Goal: Task Accomplishment & Management: Complete application form

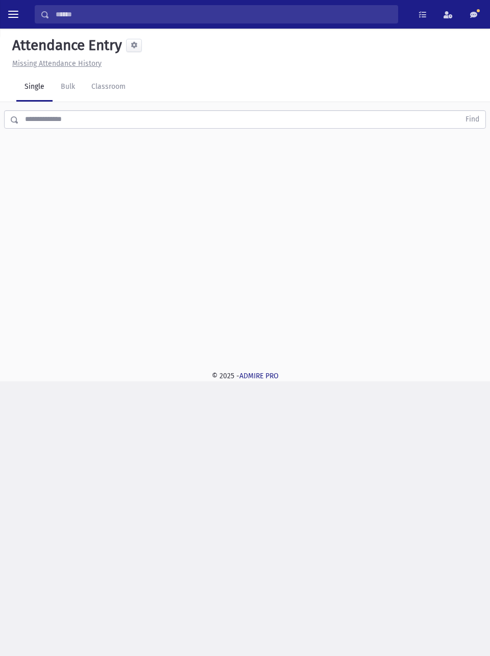
click at [488, 382] on div "Search Results All Accounts" at bounding box center [245, 328] width 490 height 656
click at [125, 87] on link "Classroom" at bounding box center [108, 87] width 51 height 29
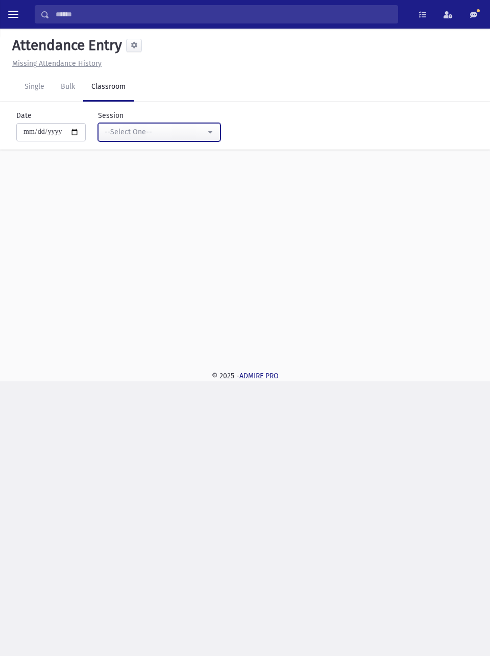
click at [205, 131] on div "--Select One--" at bounding box center [155, 132] width 101 height 11
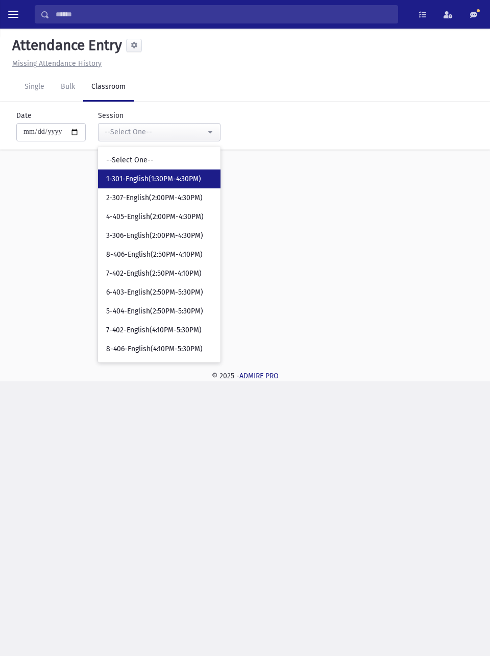
click at [186, 185] on link "1-301-English(1:30PM-4:30PM)" at bounding box center [159, 178] width 122 height 19
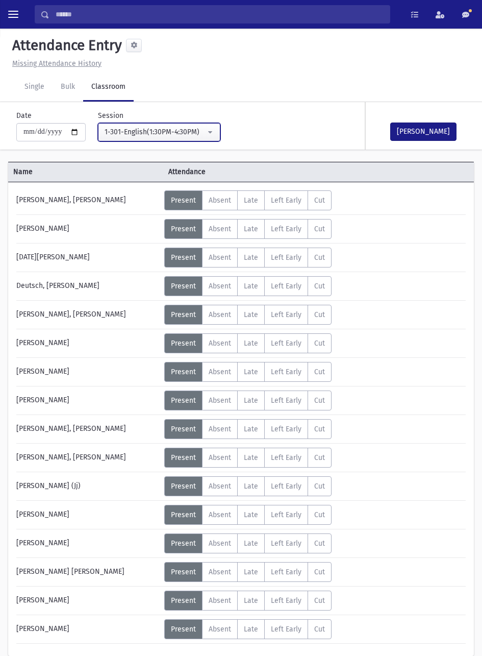
click at [195, 134] on div "1-301-English(1:30PM-4:30PM)" at bounding box center [155, 132] width 101 height 11
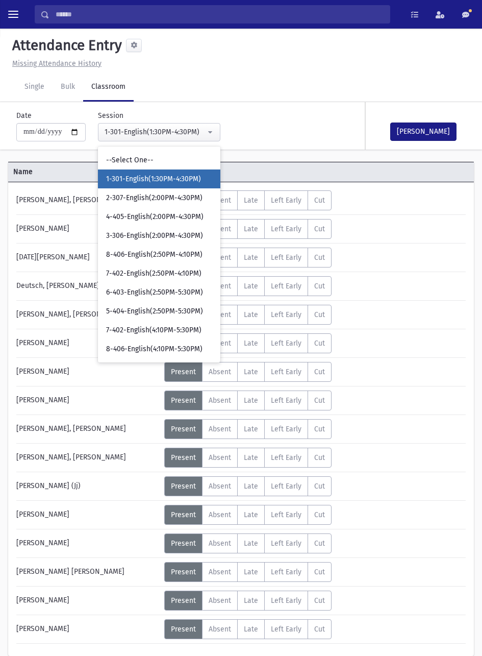
click at [186, 217] on span "4-405-English(2:00PM-4:30PM)" at bounding box center [154, 217] width 97 height 10
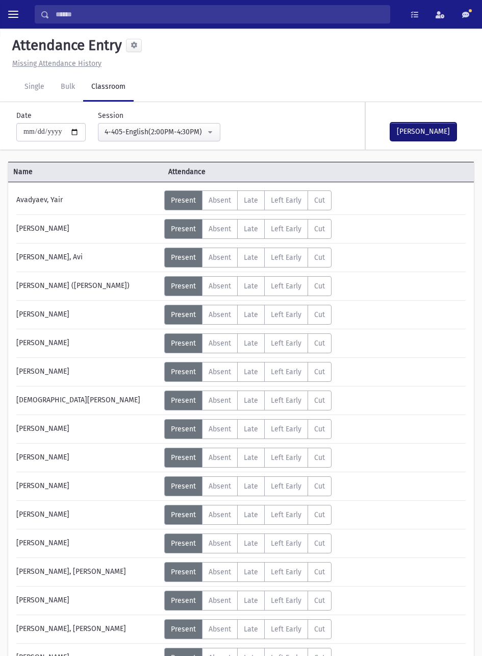
click at [428, 132] on button "[PERSON_NAME]" at bounding box center [423, 131] width 66 height 18
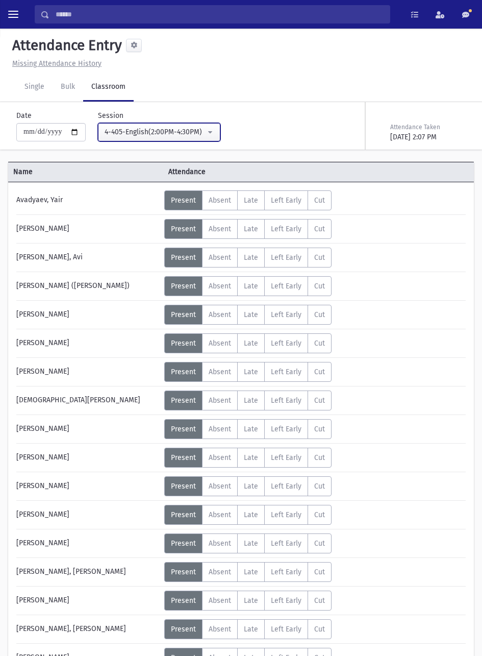
click at [214, 138] on button "4-405-English(2:00PM-4:30PM)" at bounding box center [159, 132] width 122 height 18
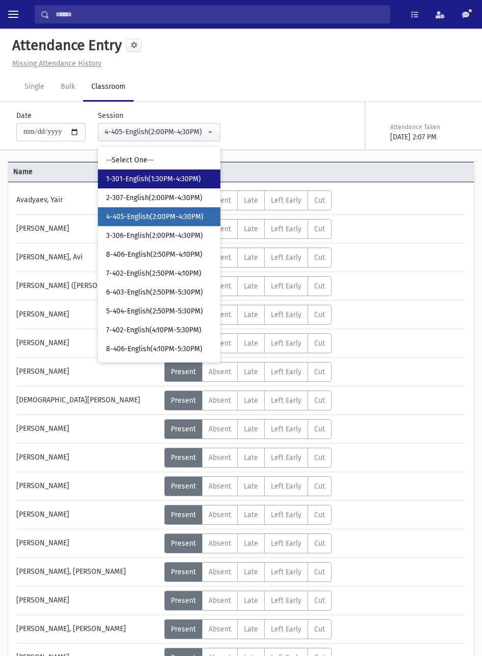
click at [195, 185] on link "1-301-English(1:30PM-4:30PM)" at bounding box center [159, 178] width 122 height 19
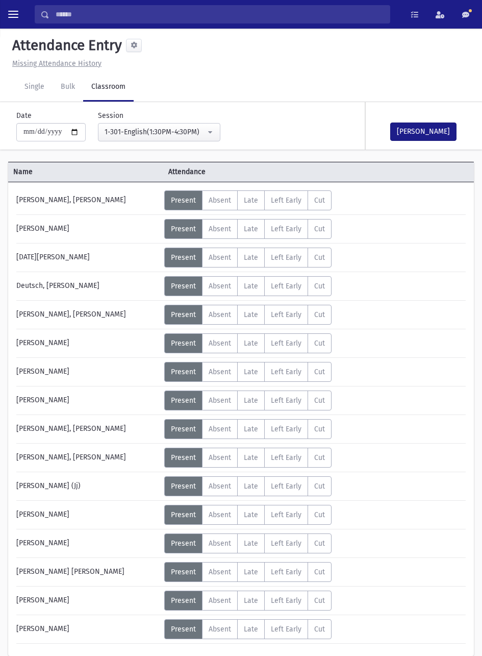
click at [226, 512] on span "Absent" at bounding box center [220, 514] width 22 height 9
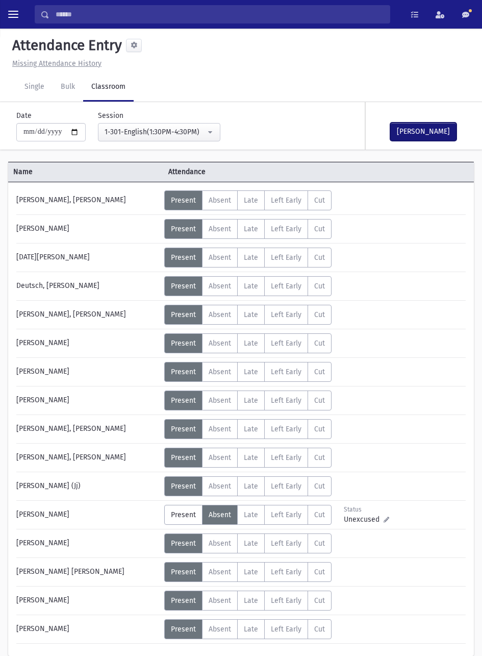
click at [422, 126] on button "[PERSON_NAME]" at bounding box center [423, 131] width 66 height 18
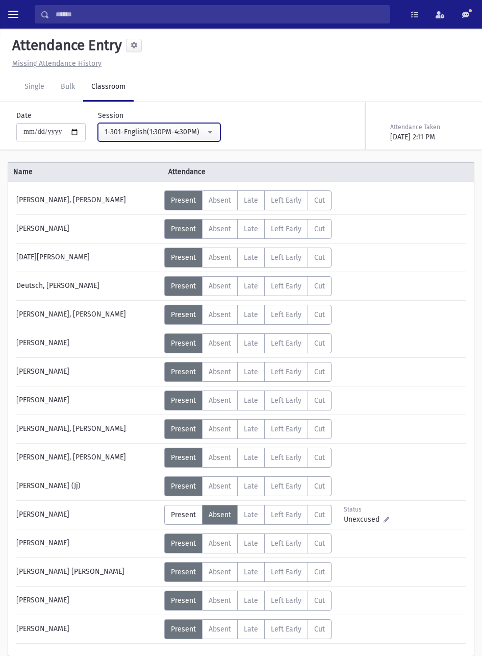
click at [206, 134] on div "1-301-English(1:30PM-4:30PM)" at bounding box center [155, 132] width 101 height 11
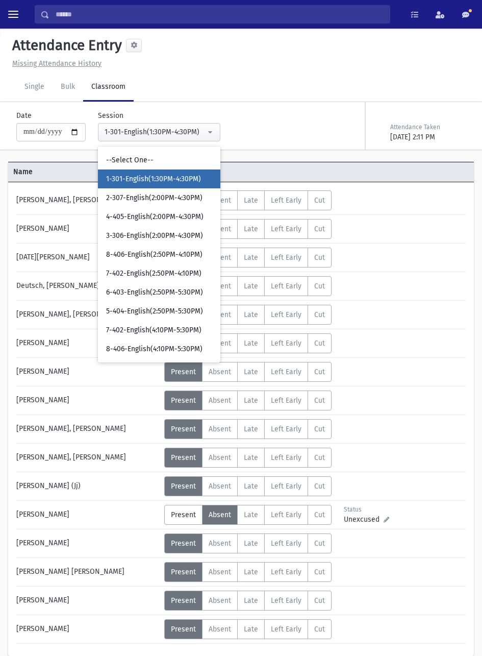
click at [184, 202] on span "2-307-English(2:00PM-4:30PM)" at bounding box center [154, 198] width 96 height 10
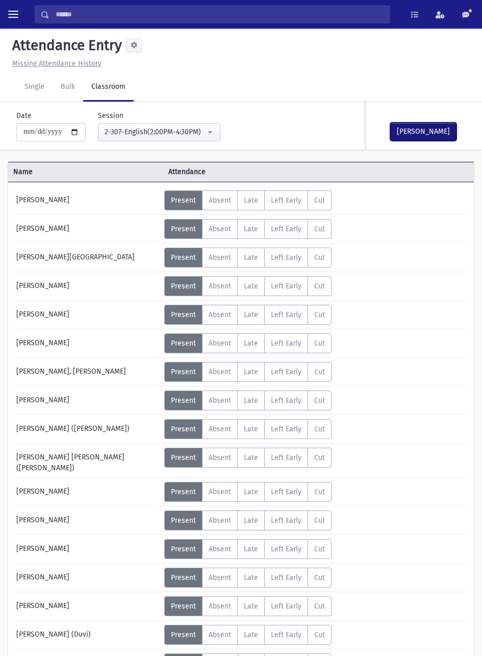
click at [431, 135] on button "[PERSON_NAME]" at bounding box center [423, 131] width 66 height 18
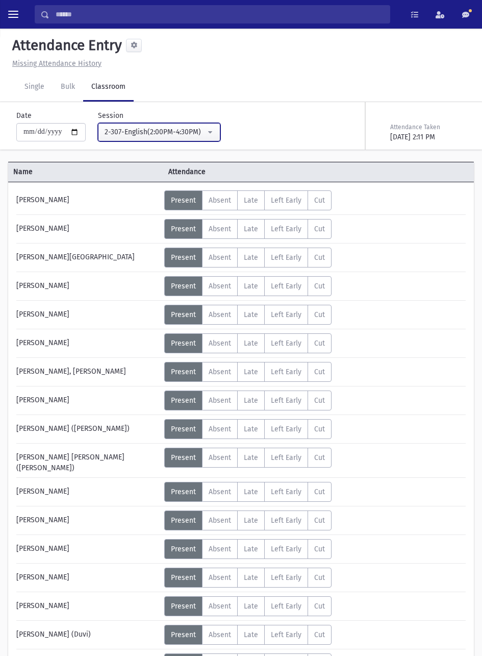
click at [187, 134] on div "2-307-English(2:00PM-4:30PM)" at bounding box center [155, 132] width 101 height 11
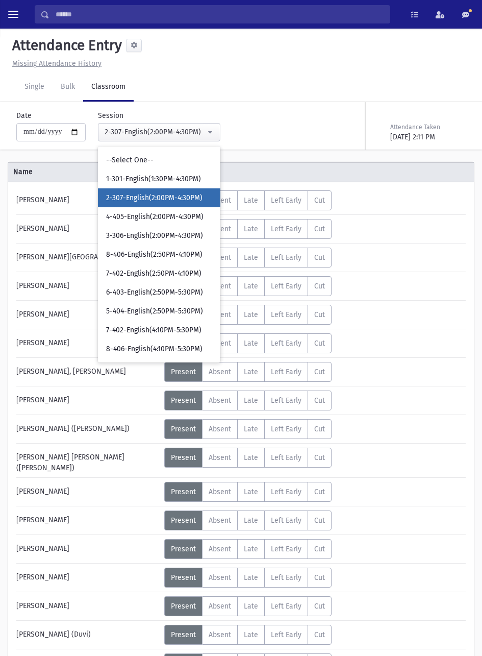
click at [188, 235] on span "3-306-English(2:00PM-4:30PM)" at bounding box center [154, 236] width 97 height 10
select select "****"
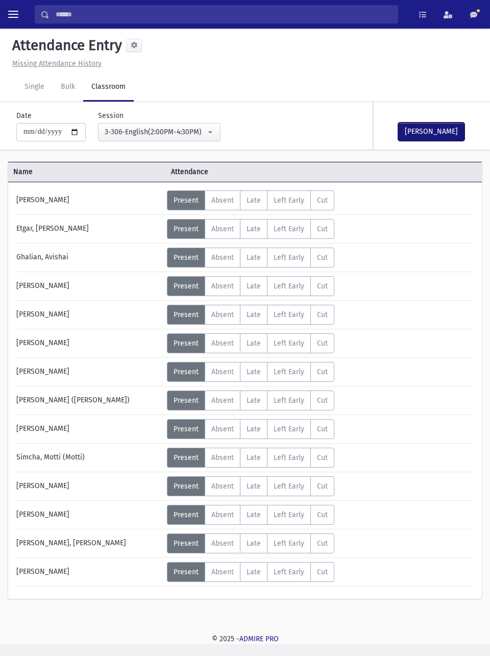
click at [436, 135] on button "[PERSON_NAME]" at bounding box center [431, 131] width 66 height 18
